Goal: Entertainment & Leisure: Consume media (video, audio)

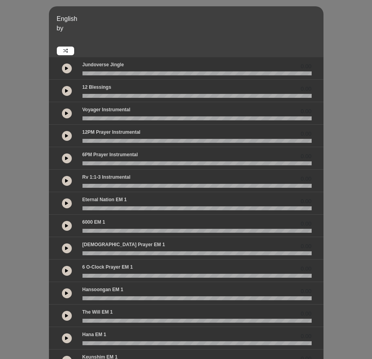
click at [68, 114] on icon at bounding box center [66, 113] width 3 height 4
click at [67, 111] on button at bounding box center [67, 114] width 10 height 10
click at [65, 92] on icon at bounding box center [66, 91] width 3 height 4
click at [66, 92] on icon at bounding box center [67, 91] width 2 height 4
click at [66, 111] on button at bounding box center [67, 114] width 10 height 10
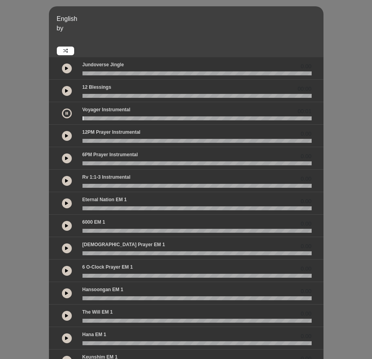
click at [66, 111] on button at bounding box center [67, 114] width 10 height 10
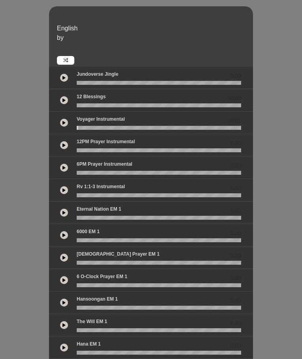
click at [62, 121] on icon at bounding box center [63, 123] width 3 height 4
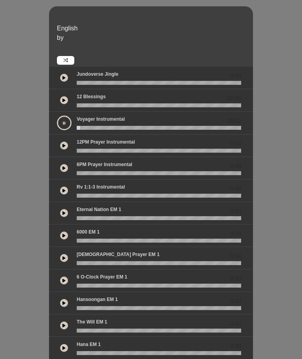
click at [63, 121] on icon at bounding box center [64, 123] width 2 height 4
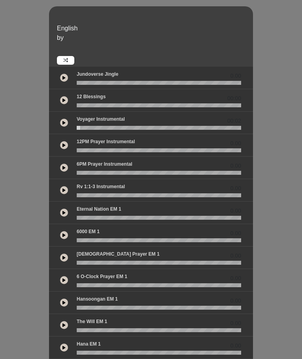
click at [60, 119] on button at bounding box center [64, 123] width 8 height 8
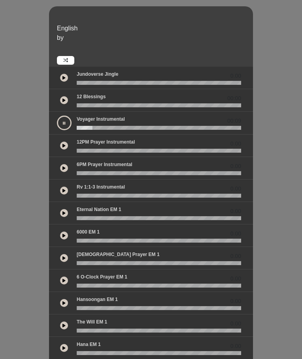
click at [63, 121] on icon at bounding box center [64, 123] width 2 height 4
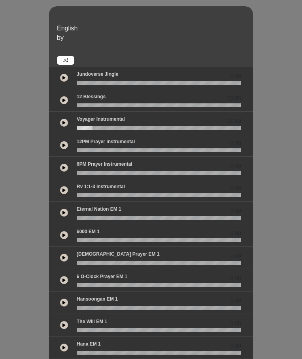
drag, startPoint x: 58, startPoint y: 118, endPoint x: 29, endPoint y: 116, distance: 29.3
click at [56, 116] on div "00:09" at bounding box center [151, 123] width 190 height 14
click at [58, 121] on div "00:09" at bounding box center [151, 123] width 204 height 23
drag, startPoint x: 58, startPoint y: 116, endPoint x: 35, endPoint y: 115, distance: 23.3
click at [56, 116] on div "00:09" at bounding box center [151, 123] width 190 height 14
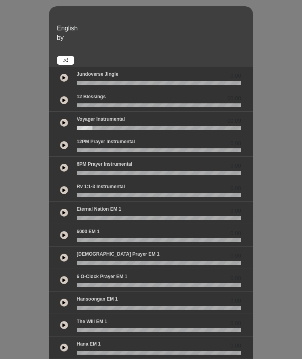
drag, startPoint x: 51, startPoint y: 116, endPoint x: 42, endPoint y: 117, distance: 8.7
click at [72, 126] on div at bounding box center [159, 128] width 174 height 4
click at [60, 164] on button at bounding box center [64, 168] width 8 height 8
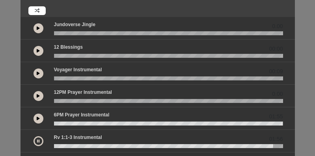
scroll to position [39, 0]
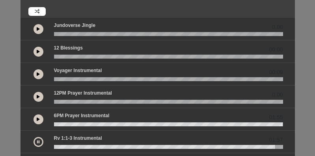
click at [40, 74] on button at bounding box center [39, 74] width 10 height 10
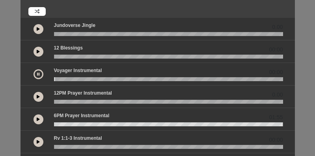
click at [36, 48] on button at bounding box center [39, 52] width 10 height 10
click at [39, 74] on icon at bounding box center [38, 74] width 3 height 4
drag, startPoint x: 62, startPoint y: 124, endPoint x: 16, endPoint y: 116, distance: 46.8
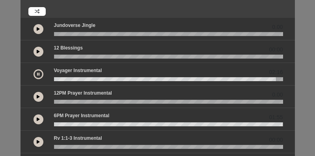
click at [37, 74] on icon at bounding box center [38, 74] width 2 height 4
drag, startPoint x: 61, startPoint y: 80, endPoint x: 52, endPoint y: 80, distance: 8.7
click at [52, 80] on div at bounding box center [168, 79] width 239 height 4
click at [59, 79] on wave at bounding box center [168, 79] width 229 height 4
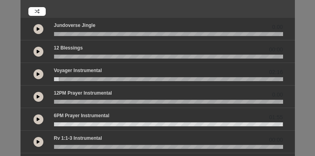
click at [54, 79] on wave at bounding box center [168, 79] width 229 height 4
click at [58, 123] on wave at bounding box center [168, 124] width 229 height 4
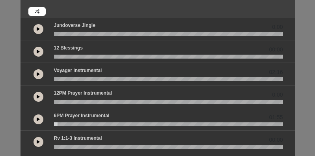
click at [58, 124] on wave at bounding box center [168, 124] width 229 height 4
click at [56, 125] on wave at bounding box center [168, 124] width 229 height 4
click at [40, 77] on button at bounding box center [39, 74] width 10 height 10
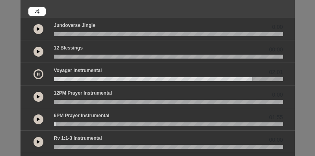
click at [39, 74] on icon at bounding box center [38, 74] width 2 height 4
